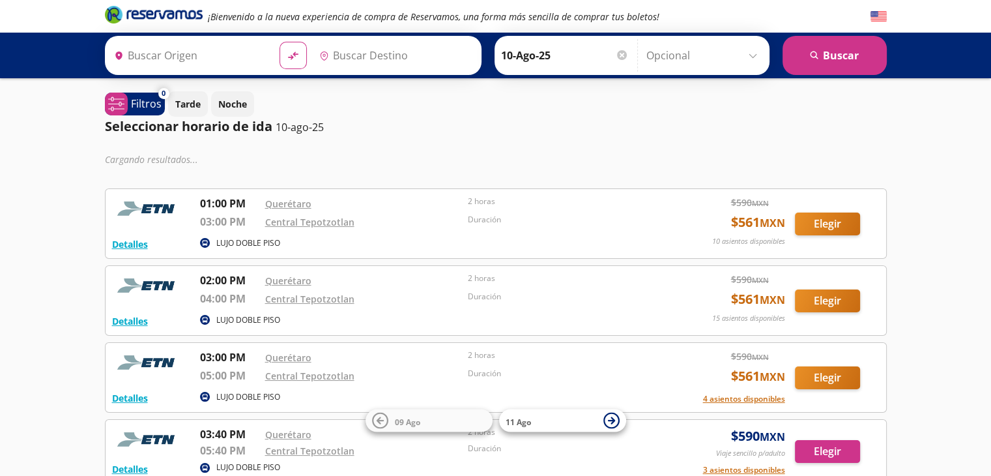
type input "Santiago de Querétaro, [GEOGRAPHIC_DATA]"
type input "[GEOGRAPHIC_DATA], [GEOGRAPHIC_DATA]"
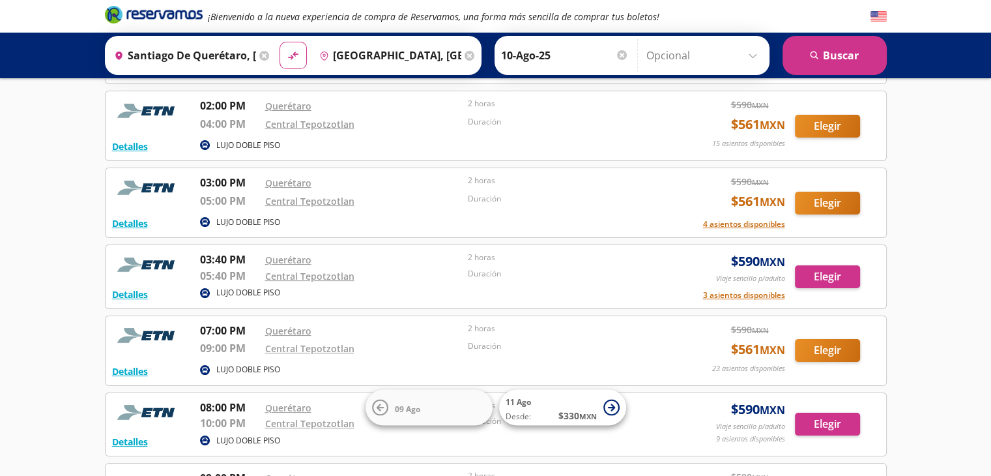
scroll to position [138, 0]
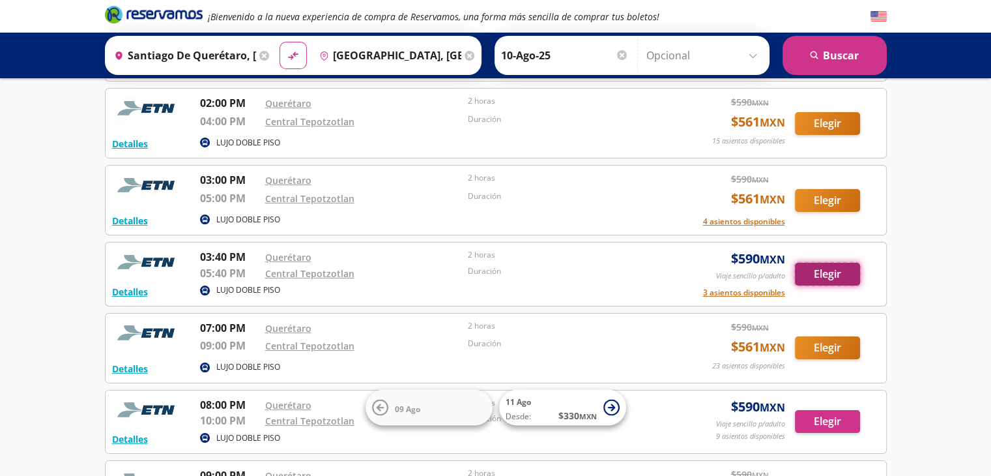
click at [819, 274] on button "Elegir" at bounding box center [827, 274] width 65 height 23
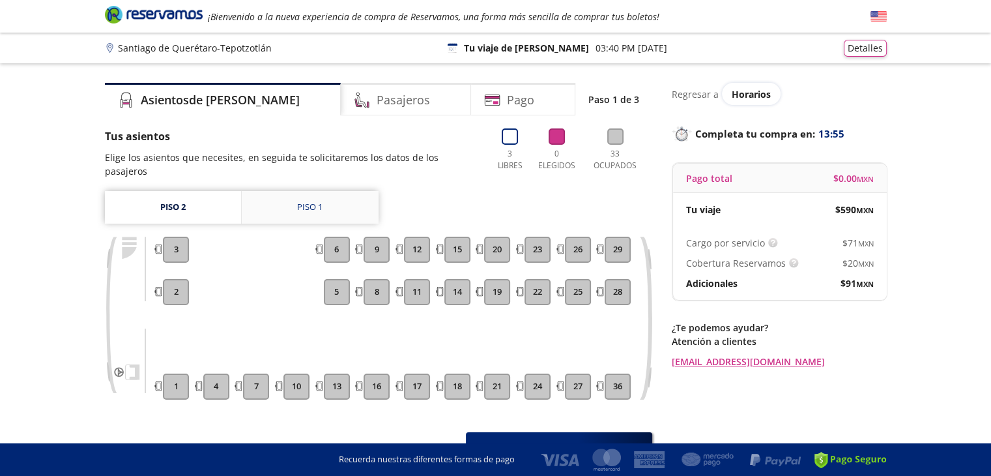
click at [303, 201] on div "Piso 1" at bounding box center [309, 207] width 25 height 13
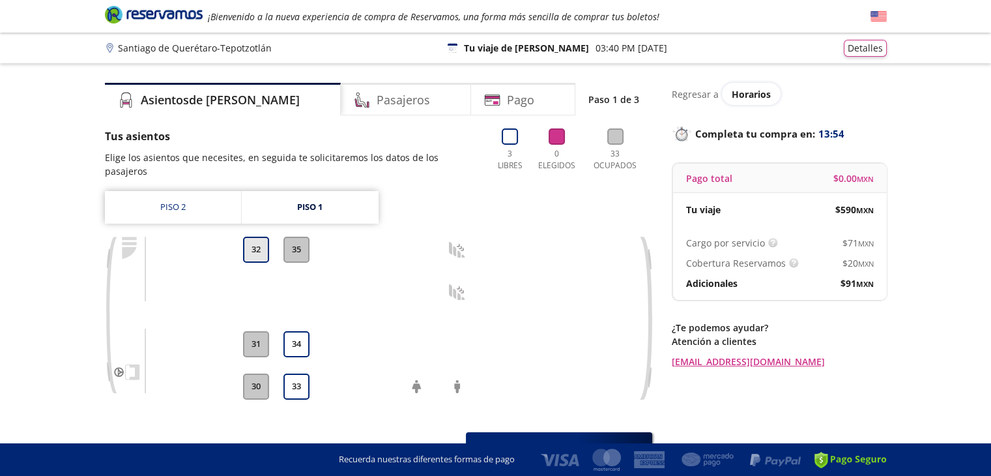
click at [257, 239] on button "32" at bounding box center [256, 250] width 26 height 26
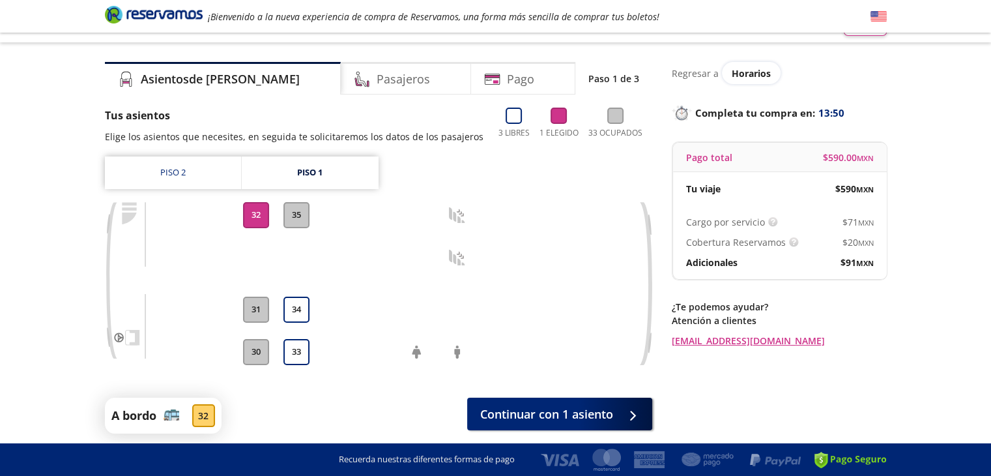
scroll to position [70, 0]
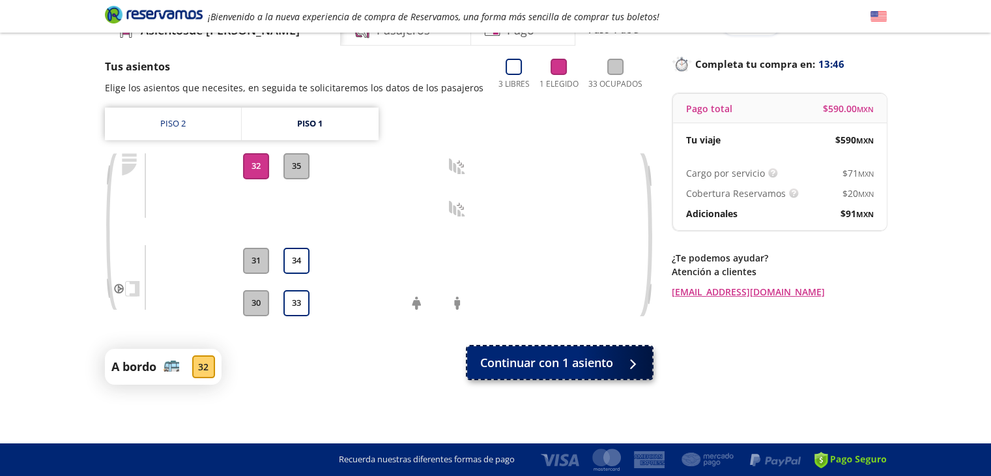
click at [583, 366] on span "Continuar con 1 asiento" at bounding box center [546, 363] width 133 height 18
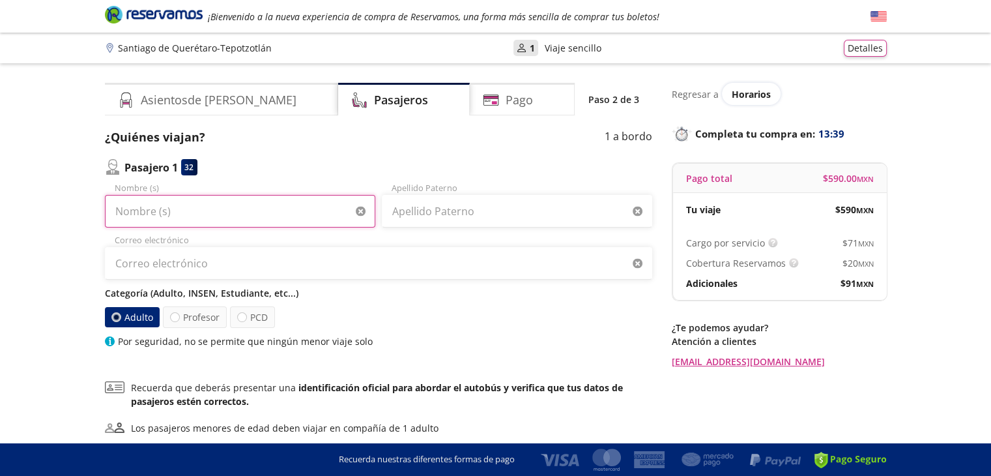
click at [227, 210] on input "Nombre (s)" at bounding box center [240, 211] width 270 height 33
type input "[PERSON_NAME]"
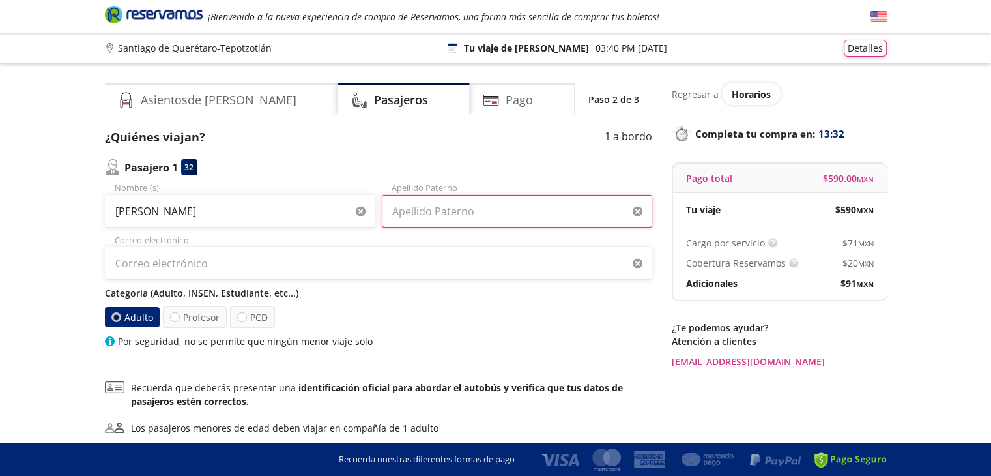
click at [420, 207] on input "Apellido Paterno" at bounding box center [517, 211] width 270 height 33
type input "[PERSON_NAME]"
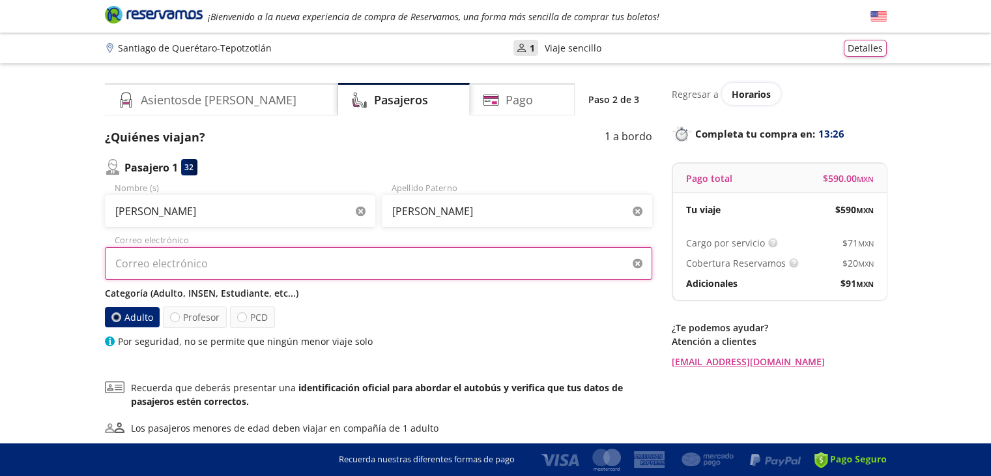
click at [207, 267] on input "Correo electrónico" at bounding box center [378, 263] width 547 height 33
type input "[PERSON_NAME][EMAIL_ADDRESS][DOMAIN_NAME]"
click at [6, 291] on div "Group 9 Created with Sketch. Datos para la compra Santiago de Querétaro - Tepot…" at bounding box center [495, 295] width 991 height 591
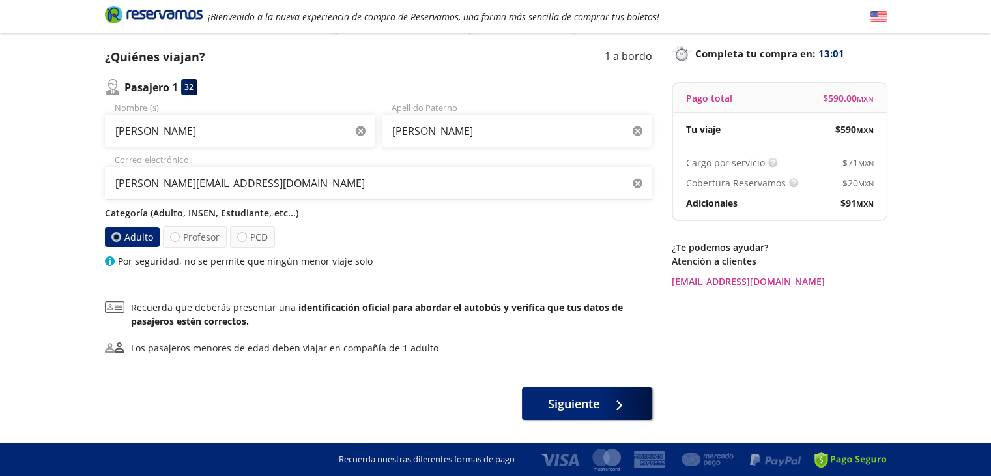
scroll to position [115, 0]
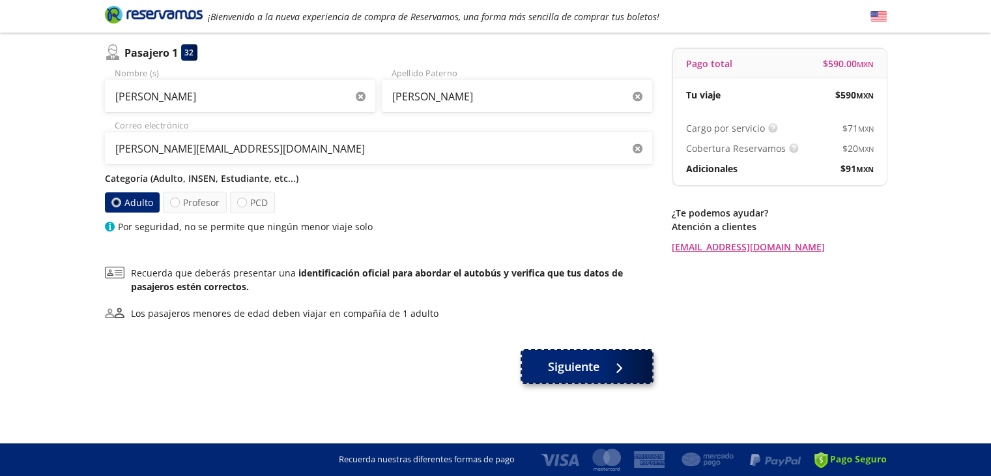
click at [574, 373] on span "Siguiente" at bounding box center [573, 367] width 51 height 18
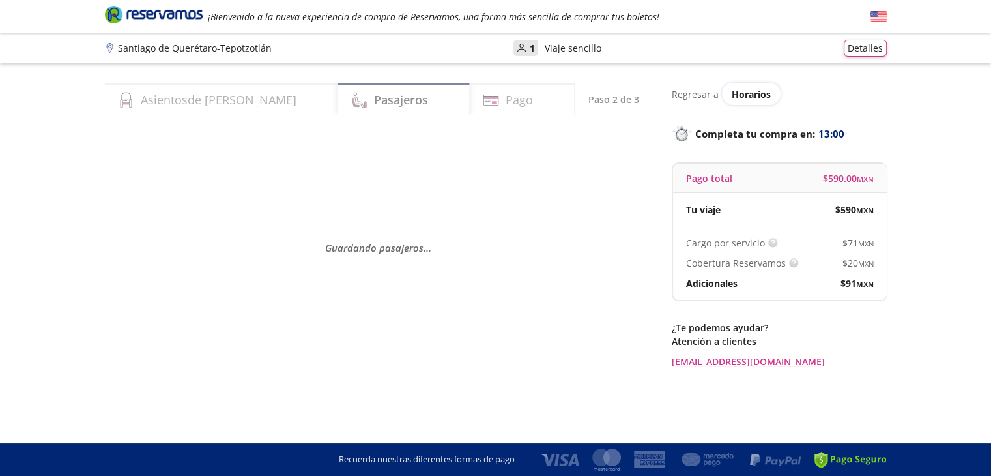
scroll to position [0, 0]
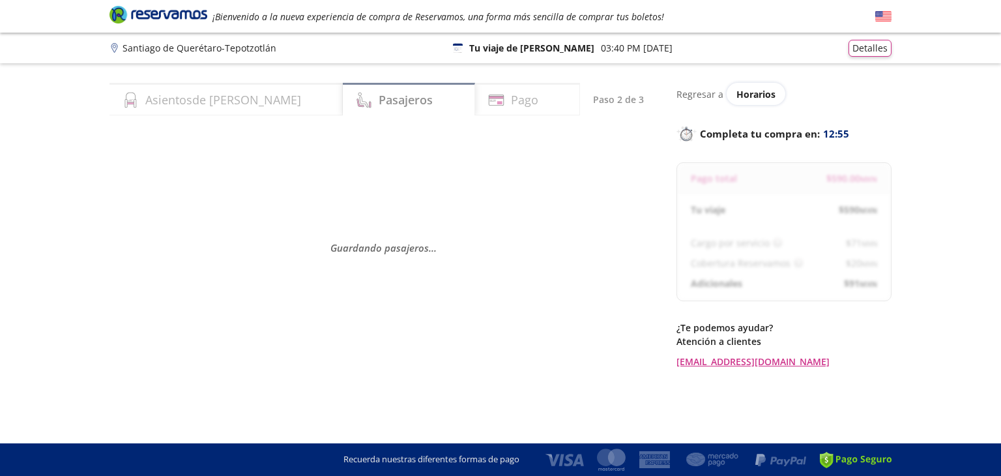
select select "MX"
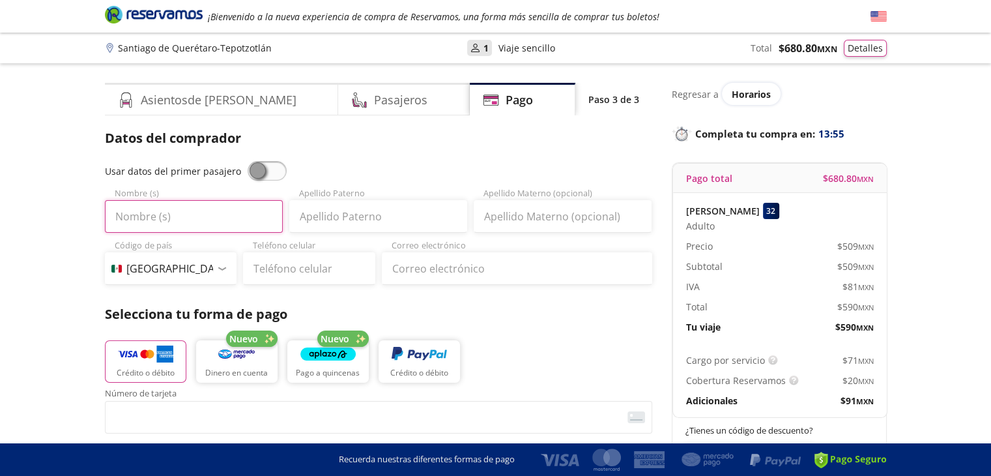
click at [197, 211] on input "Nombre (s)" at bounding box center [194, 216] width 178 height 33
type input "[PERSON_NAME]"
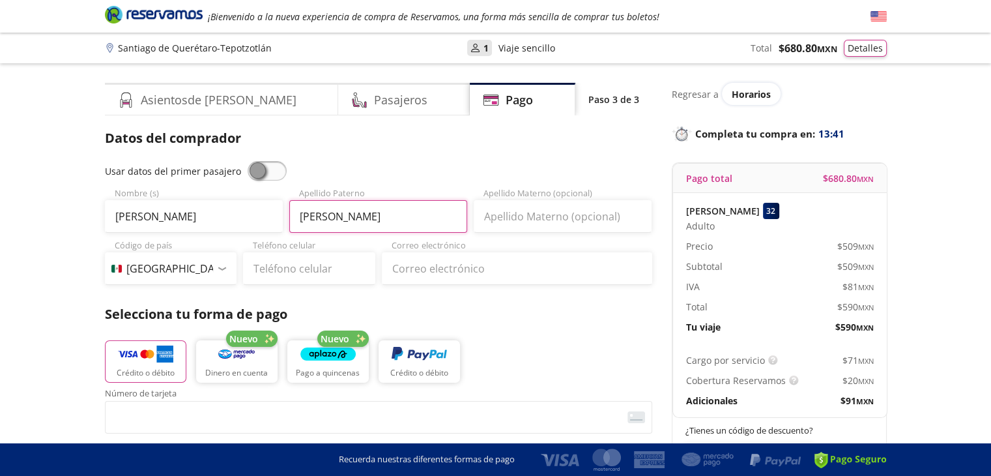
type input "[PERSON_NAME]"
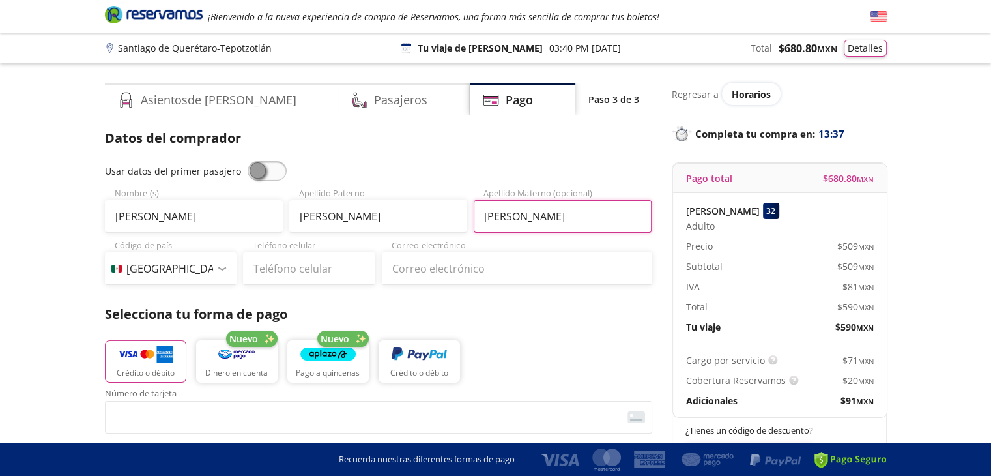
type input "[PERSON_NAME]"
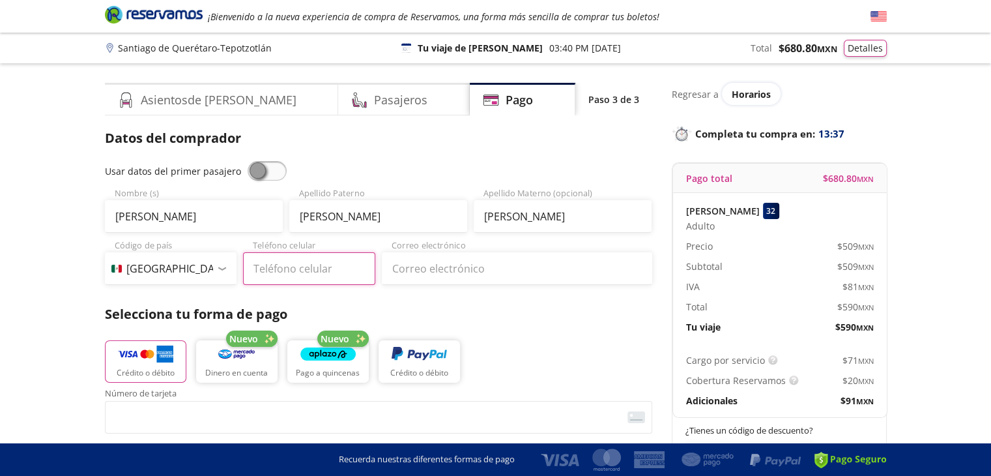
click at [288, 272] on input "Teléfono celular" at bounding box center [309, 268] width 132 height 33
type input "55 6814 6233"
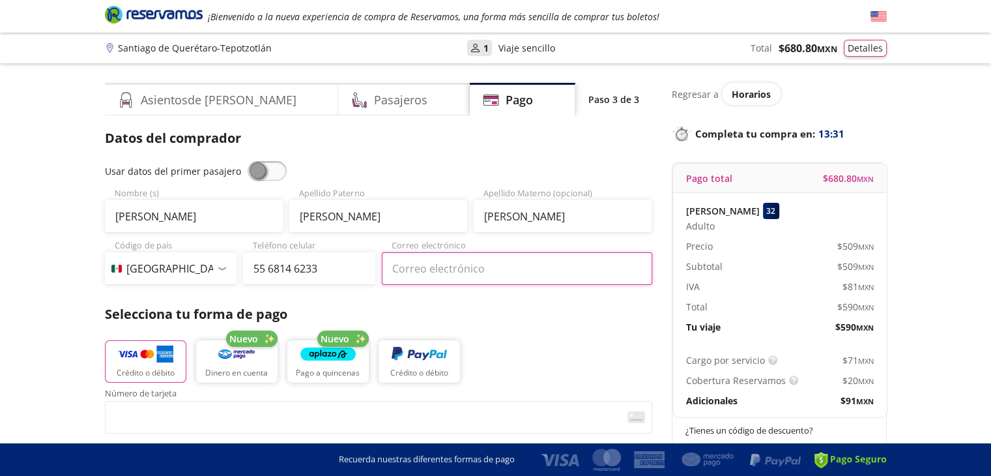
click at [432, 267] on input "Correo electrónico" at bounding box center [517, 268] width 270 height 33
type input "[PERSON_NAME][EMAIL_ADDRESS][DOMAIN_NAME]"
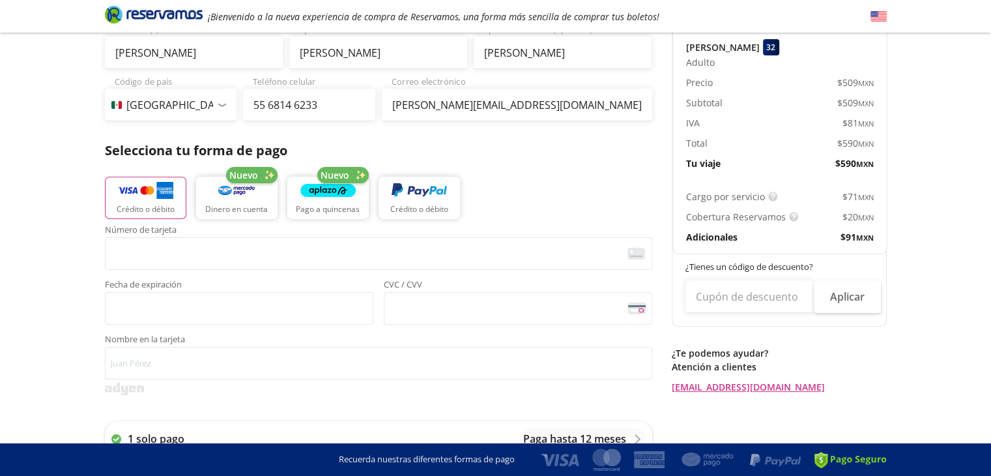
scroll to position [164, 0]
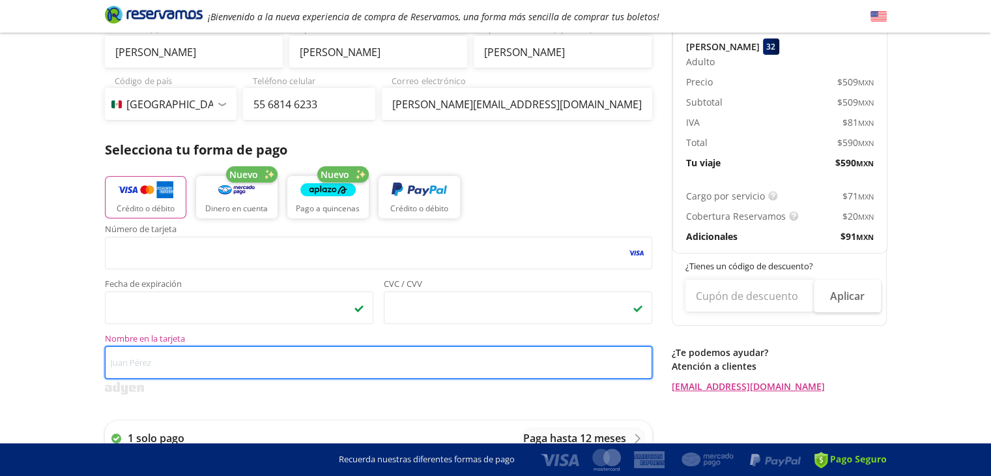
click at [136, 363] on input "Nombre en la tarjeta" at bounding box center [378, 362] width 547 height 33
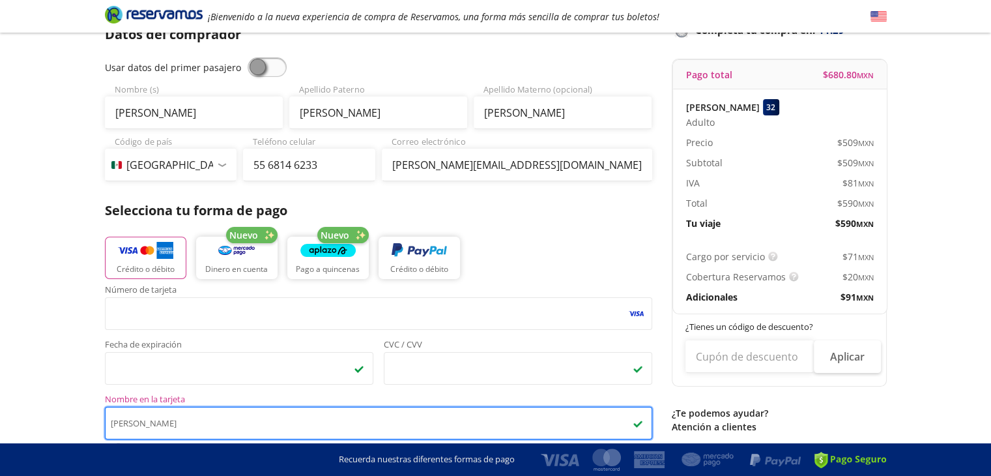
scroll to position [104, 0]
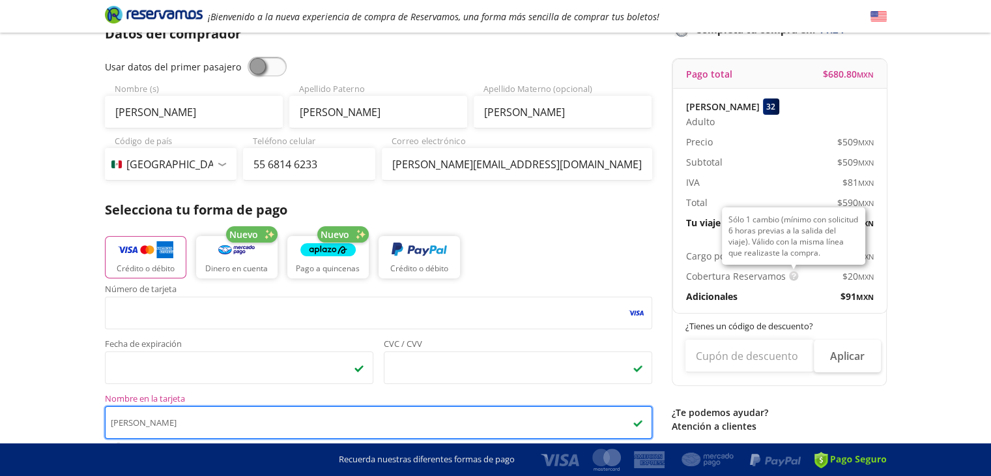
type input "[PERSON_NAME]"
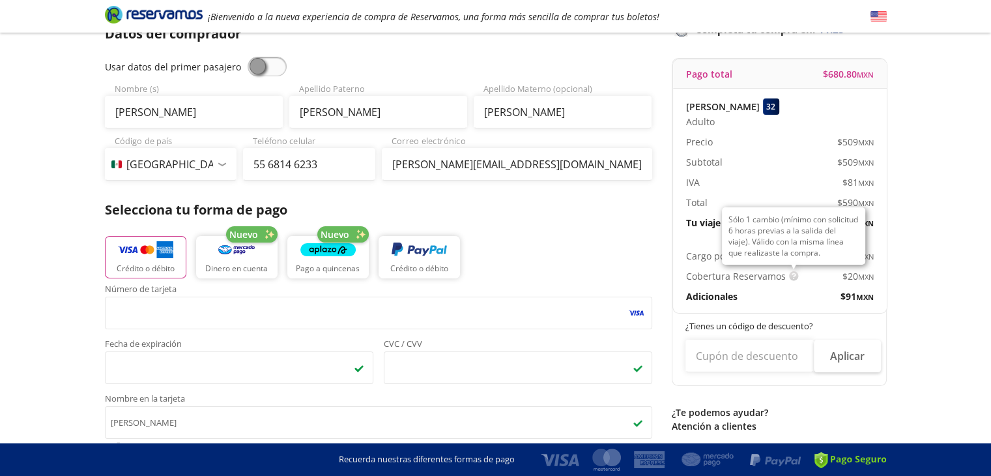
click at [793, 277] on img at bounding box center [794, 276] width 10 height 10
click at [791, 273] on img at bounding box center [794, 276] width 10 height 10
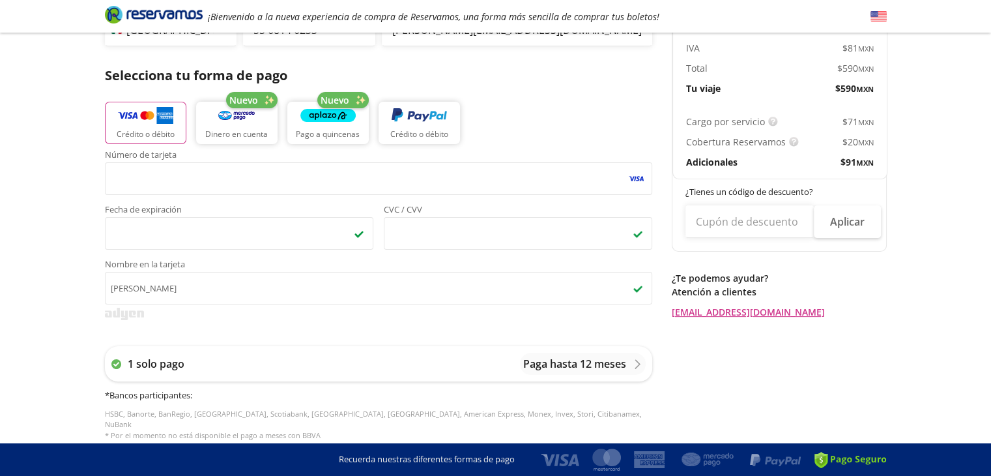
scroll to position [250, 0]
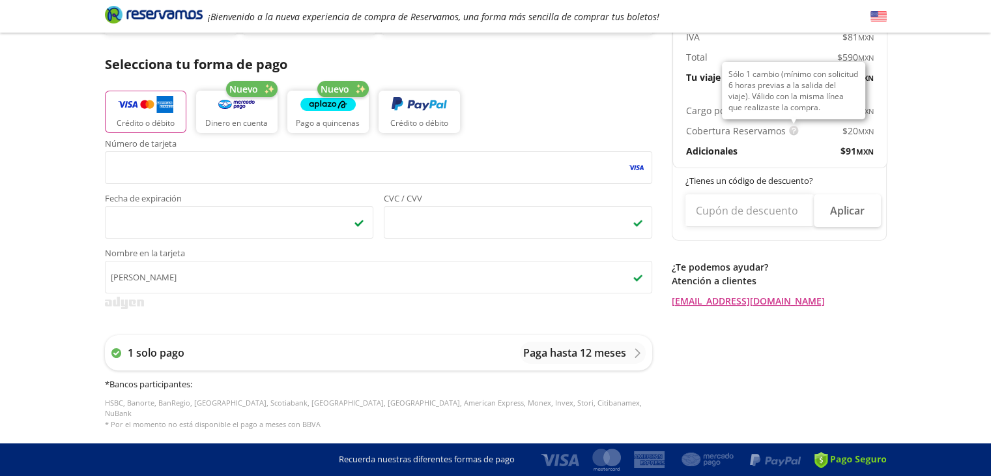
click at [793, 132] on img at bounding box center [794, 131] width 10 height 10
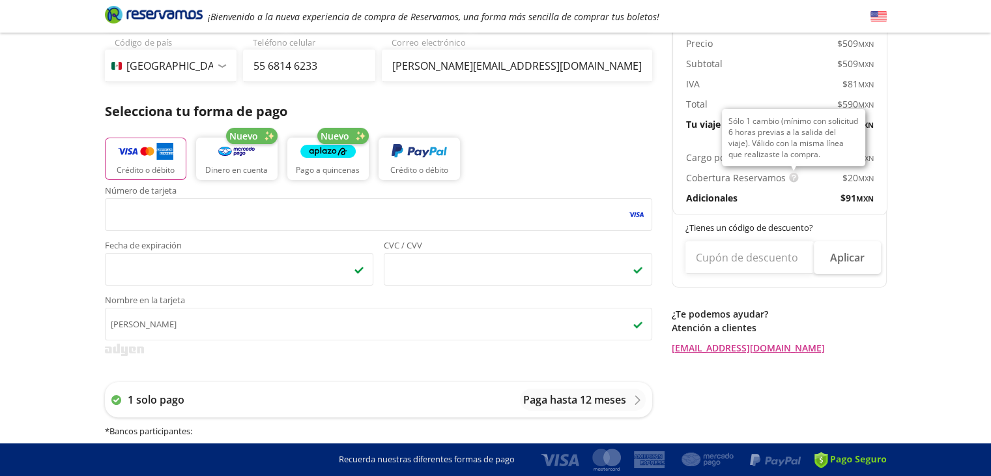
scroll to position [193, 0]
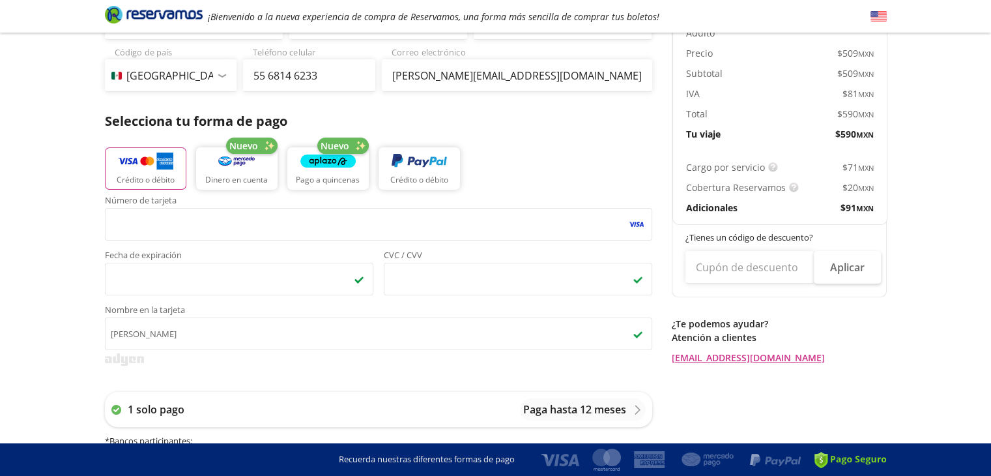
drag, startPoint x: 983, startPoint y: 303, endPoint x: 961, endPoint y: 214, distance: 91.2
click at [961, 214] on div "Group 9 Created with Sketch. Pago Santiago de Querétaro - Tepotzotlán ¡Bienveni…" at bounding box center [495, 334] width 991 height 1054
click at [954, 202] on div "Group 9 Created with Sketch. Pago Santiago de Querétaro - Tepotzotlán ¡Bienveni…" at bounding box center [495, 334] width 991 height 1054
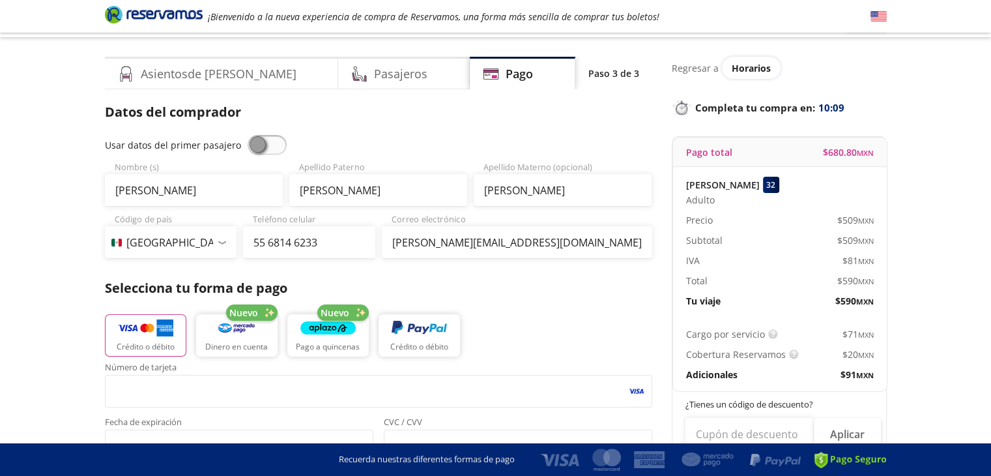
scroll to position [0, 0]
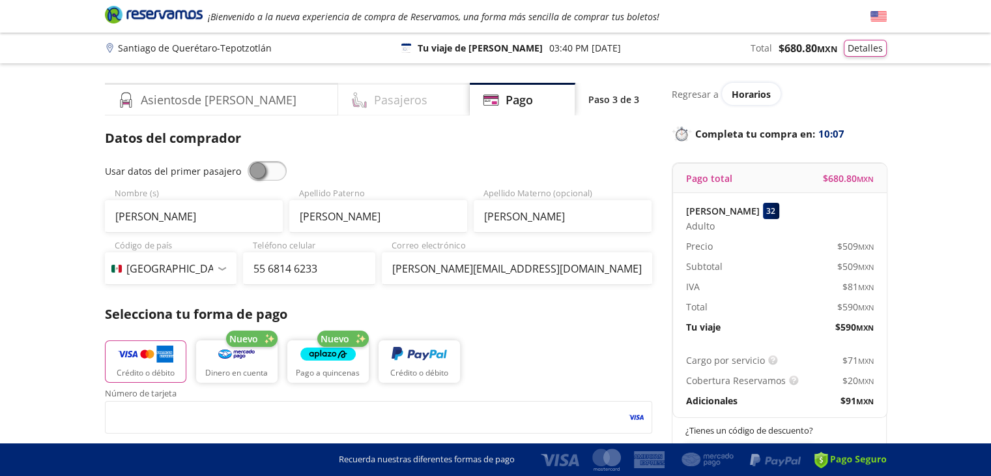
click at [374, 93] on h4 "Pasajeros" at bounding box center [400, 100] width 53 height 18
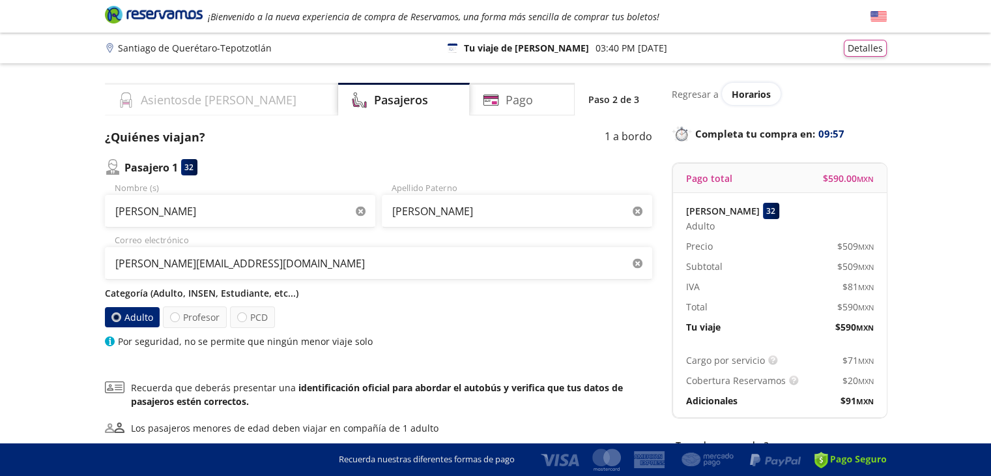
click at [226, 94] on div "Asientos de [PERSON_NAME]" at bounding box center [221, 99] width 233 height 33
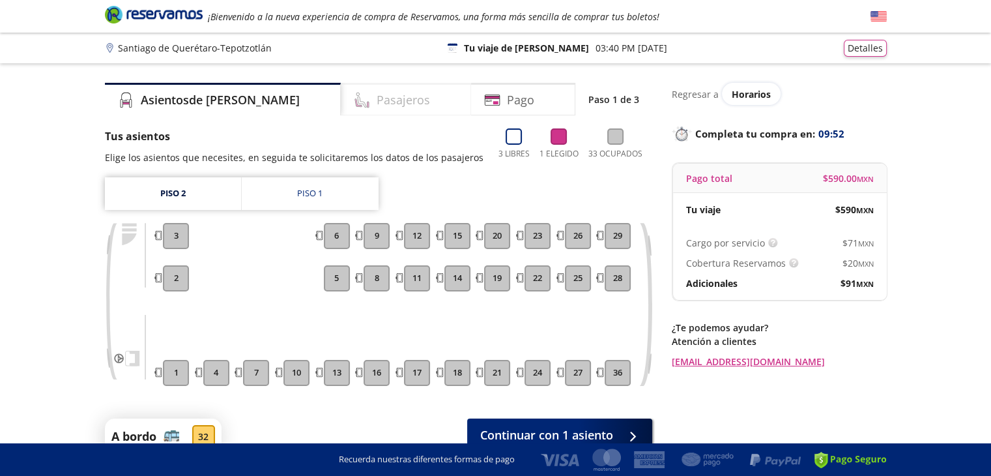
click at [389, 98] on div "Pasajeros" at bounding box center [406, 99] width 130 height 33
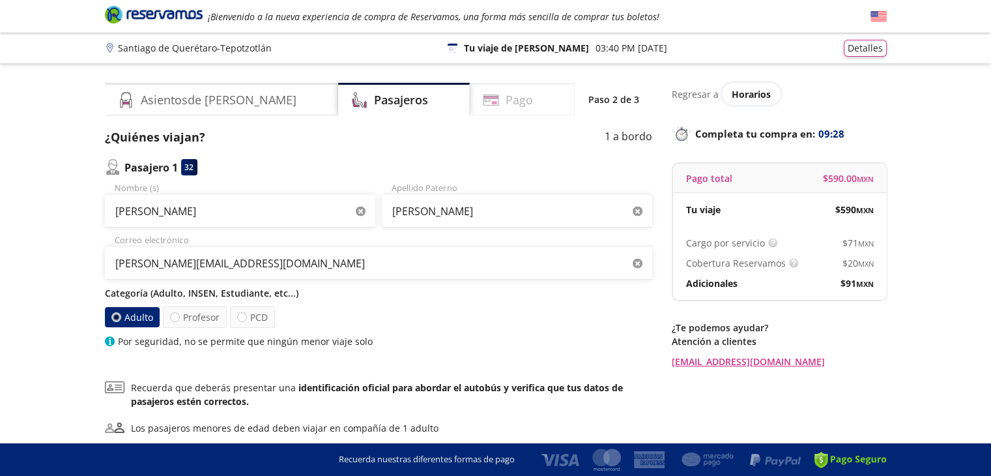
click at [509, 102] on h4 "Pago" at bounding box center [519, 100] width 27 height 18
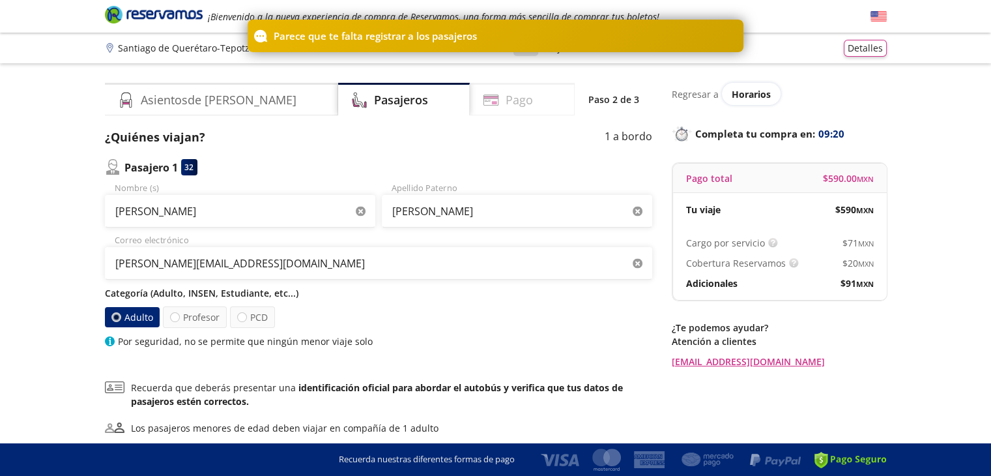
click at [506, 100] on h4 "Pago" at bounding box center [519, 100] width 27 height 18
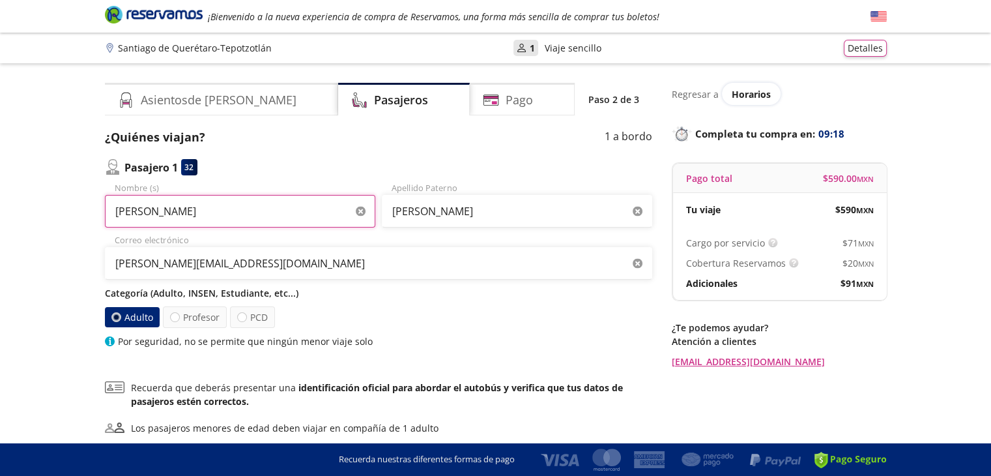
click at [295, 214] on input "[PERSON_NAME]" at bounding box center [240, 211] width 270 height 33
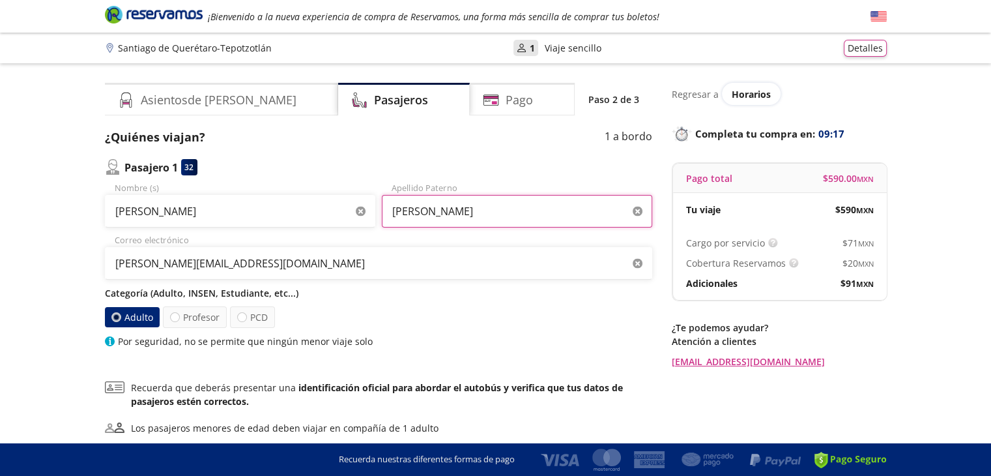
click at [501, 212] on input "[PERSON_NAME]" at bounding box center [517, 211] width 270 height 33
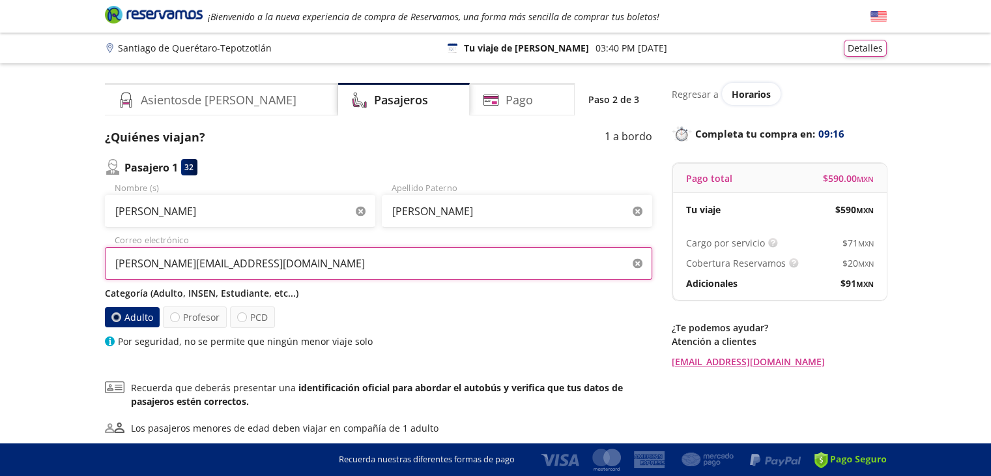
click at [332, 264] on input "[PERSON_NAME][EMAIL_ADDRESS][DOMAIN_NAME]" at bounding box center [378, 263] width 547 height 33
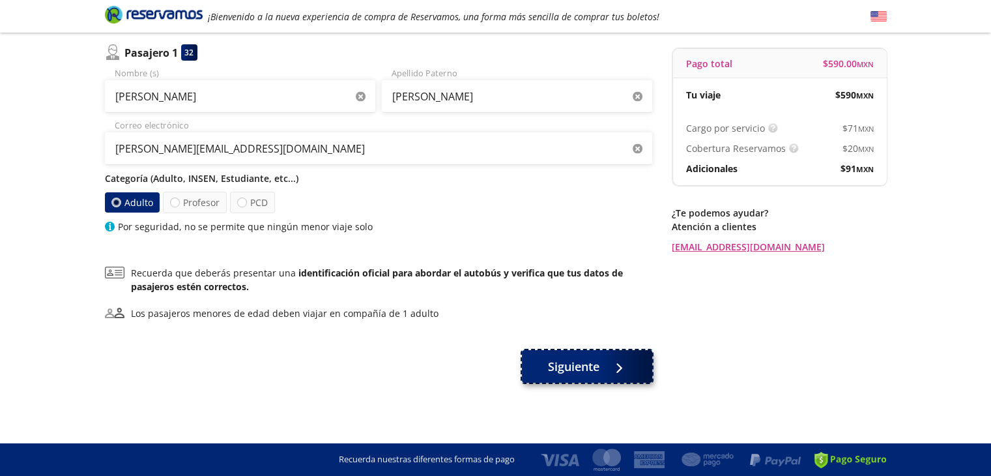
click at [582, 371] on span "Siguiente" at bounding box center [573, 367] width 51 height 18
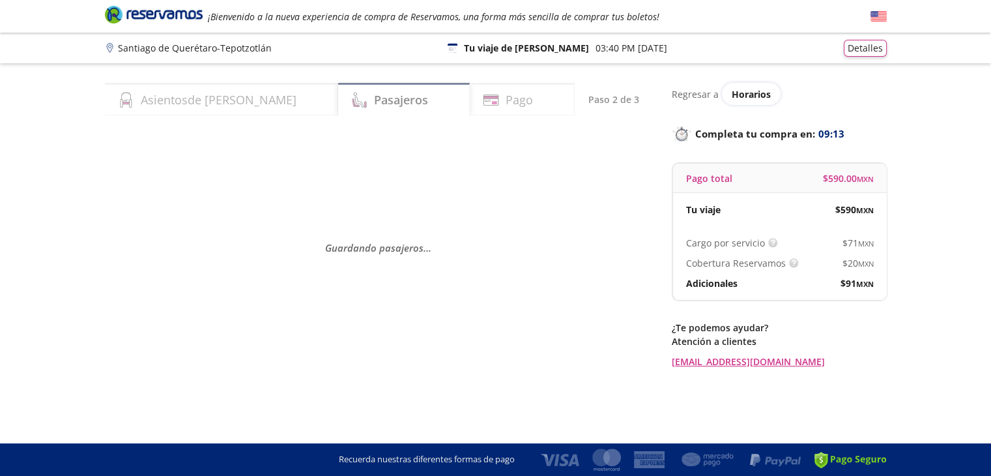
scroll to position [0, 0]
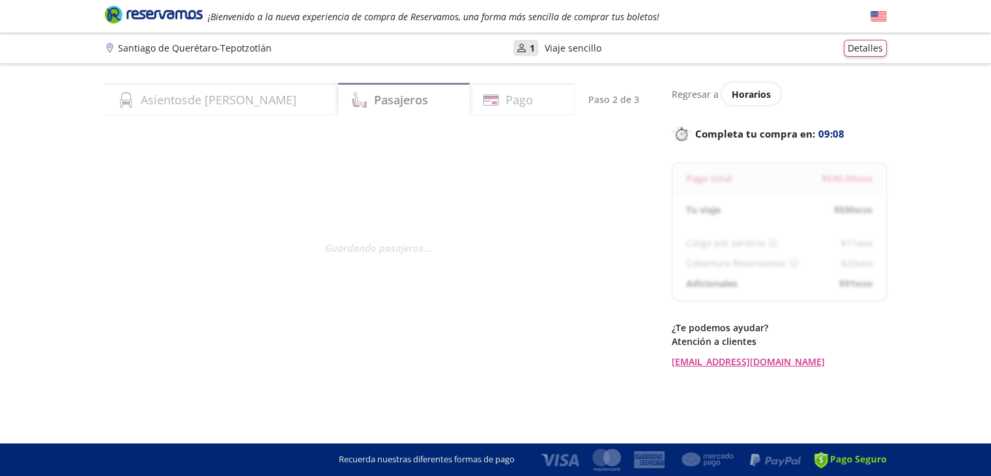
select select "MX"
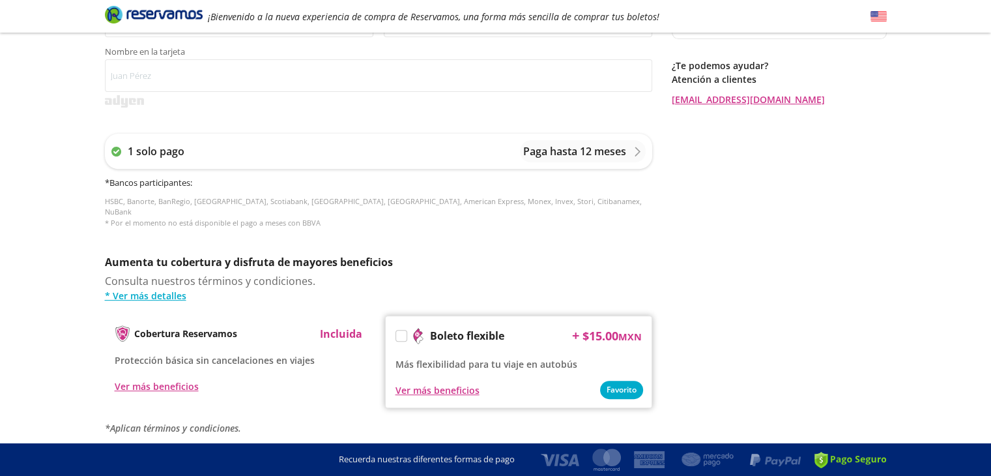
scroll to position [458, 0]
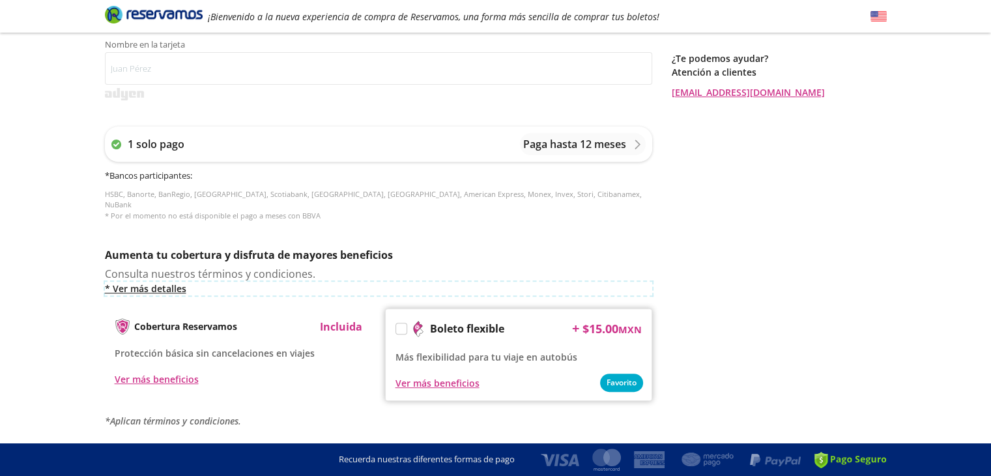
click at [141, 282] on link "* Ver más detalles" at bounding box center [378, 289] width 547 height 14
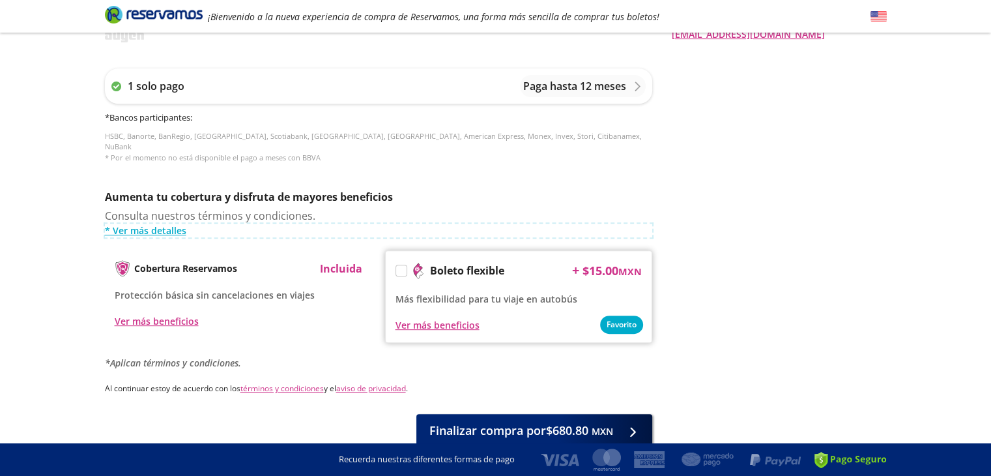
scroll to position [525, 0]
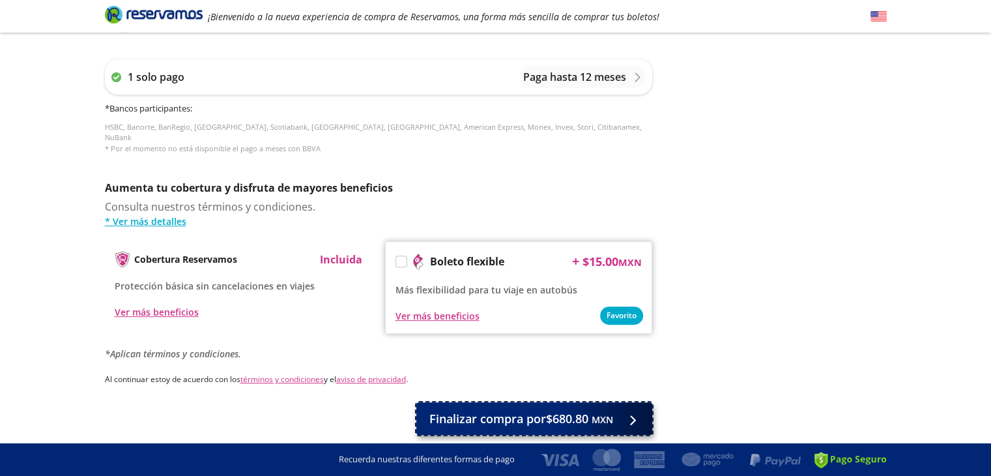
click at [542, 410] on span "Finalizar compra por $680.80 MXN" at bounding box center [522, 419] width 184 height 18
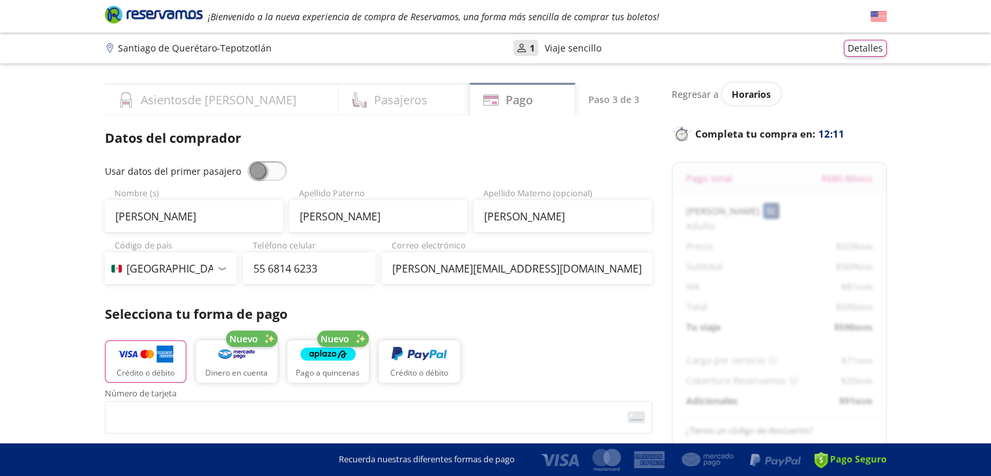
scroll to position [656, 0]
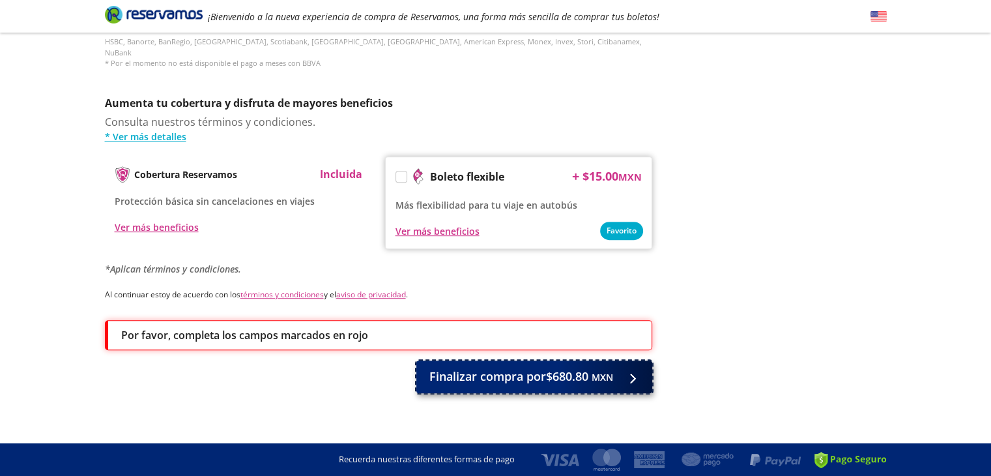
click at [588, 372] on span "Finalizar compra por $680.80 MXN" at bounding box center [522, 377] width 184 height 18
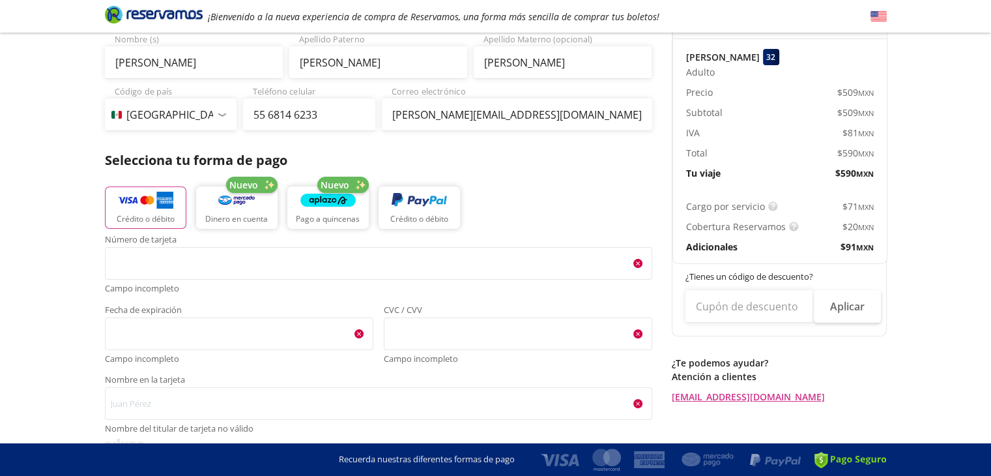
scroll to position [154, 0]
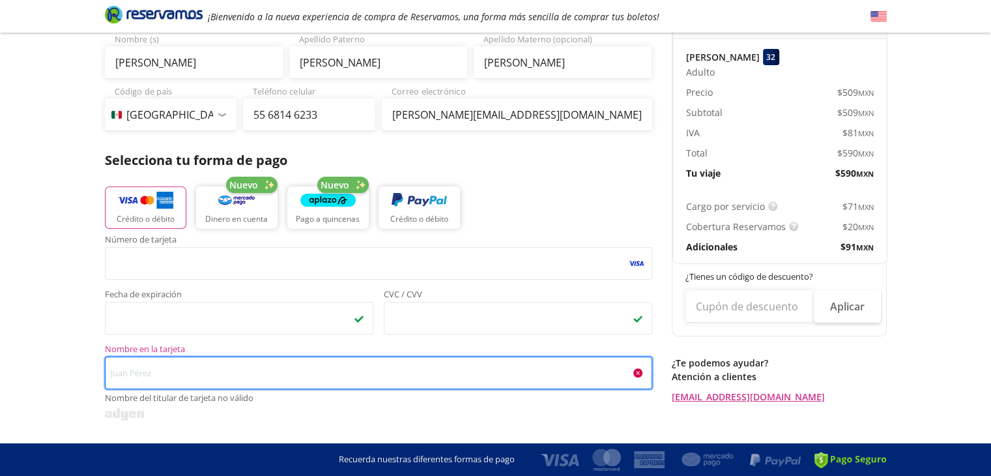
click at [178, 362] on input "Nombre en la tarjeta Nombre del titular de tarjeta no válido" at bounding box center [378, 373] width 547 height 33
type input "[PERSON_NAME]"
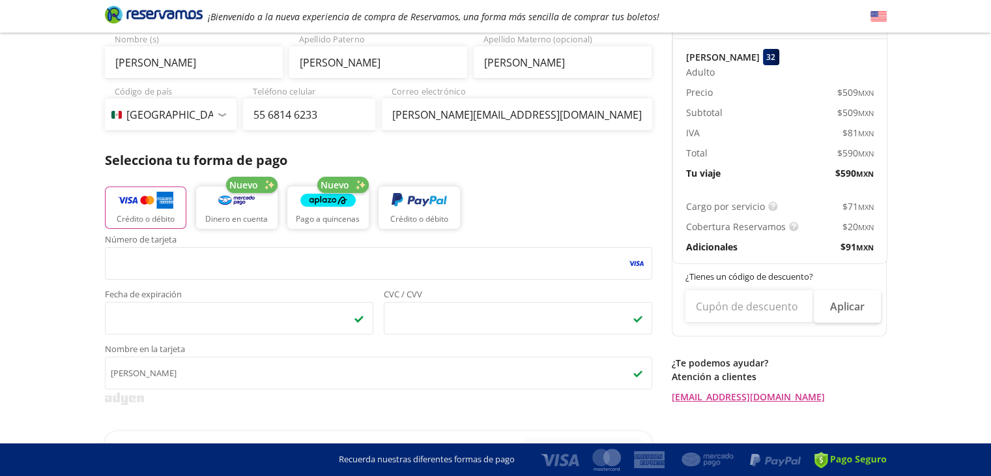
click at [60, 312] on div "Group 9 Created with Sketch. Pago Santiago de Querétaro - Tepotzotlán ¡Bienveni…" at bounding box center [495, 394] width 991 height 1097
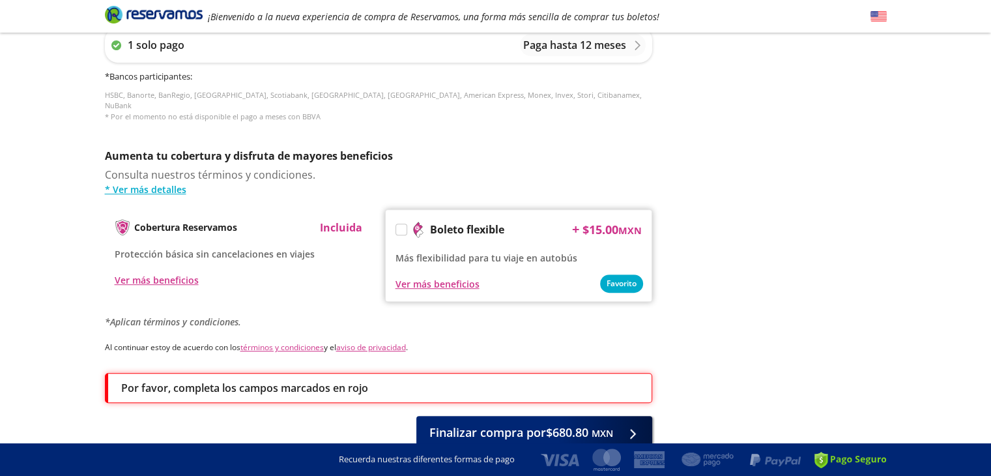
scroll to position [610, 0]
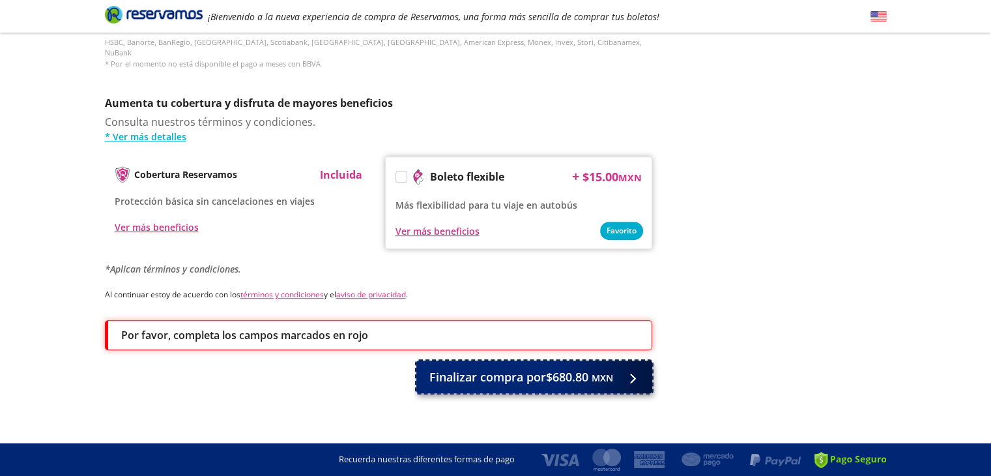
click at [483, 368] on span "Finalizar compra por $680.80 MXN" at bounding box center [522, 377] width 184 height 18
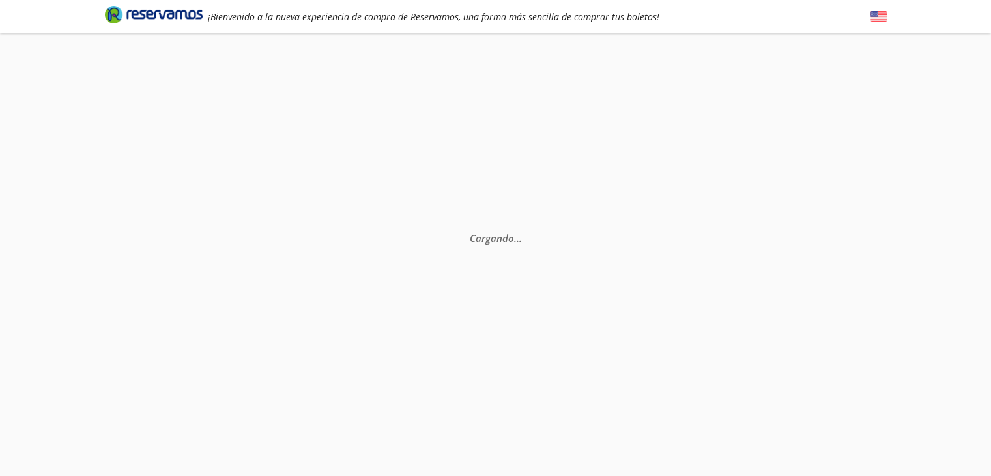
scroll to position [0, 0]
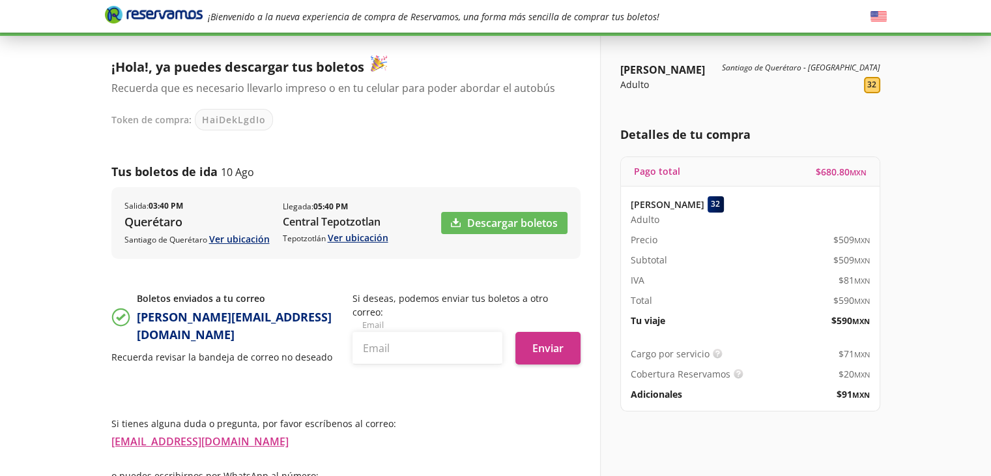
scroll to position [134, 0]
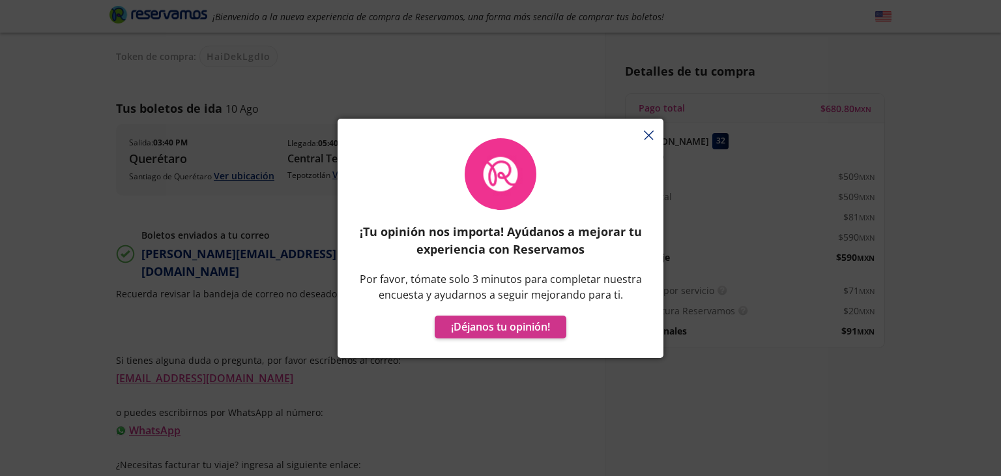
click at [649, 134] on div "¡Tu opinión nos importa! Ayúdanos a mejorar tu experiencia con Reservamos Por f…" at bounding box center [501, 245] width 326 height 226
click at [647, 136] on div "¡Tu opinión nos importa! Ayúdanos a mejorar tu experiencia con Reservamos Por f…" at bounding box center [501, 245] width 326 height 226
click at [648, 130] on icon "button" at bounding box center [649, 135] width 10 height 10
